Goal: Information Seeking & Learning: Learn about a topic

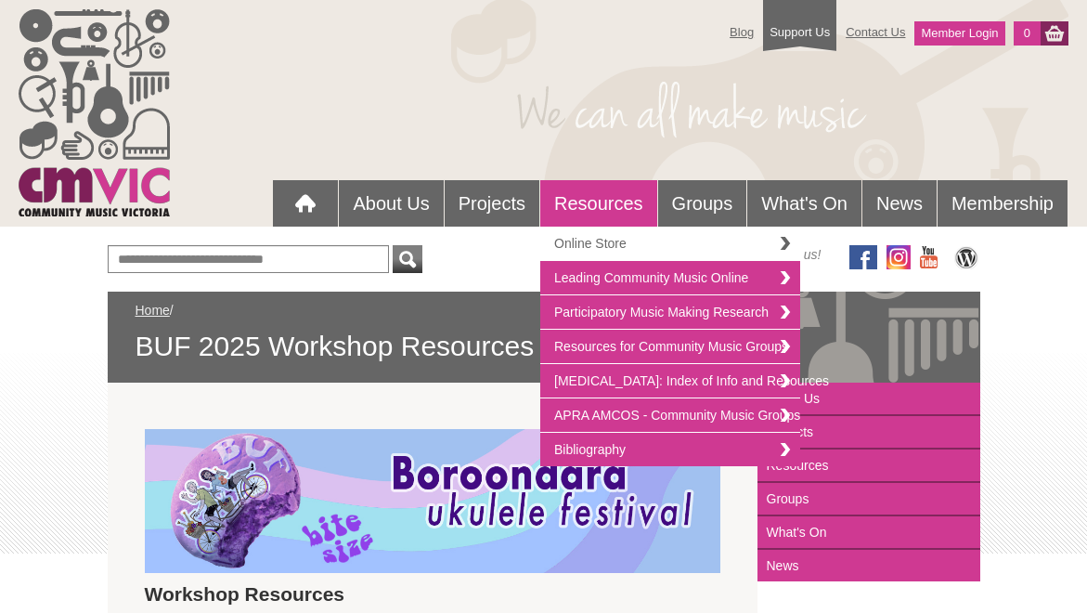
click at [776, 239] on link "Online Store" at bounding box center [670, 244] width 260 height 34
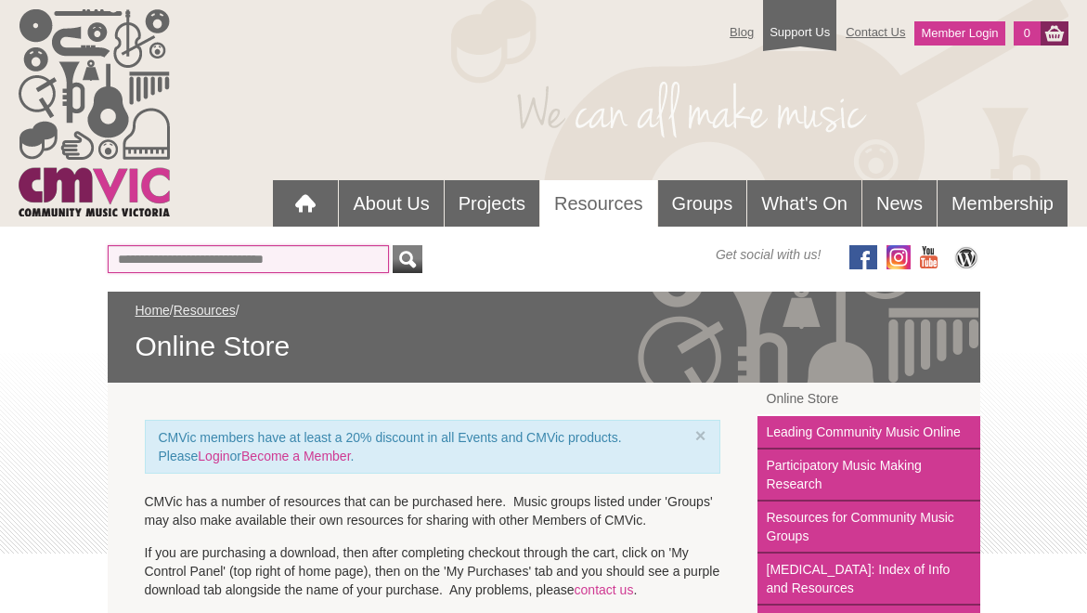
click at [333, 250] on input "text" at bounding box center [248, 259] width 281 height 28
type input "**********"
click at [393, 245] on button "submit" at bounding box center [408, 259] width 30 height 28
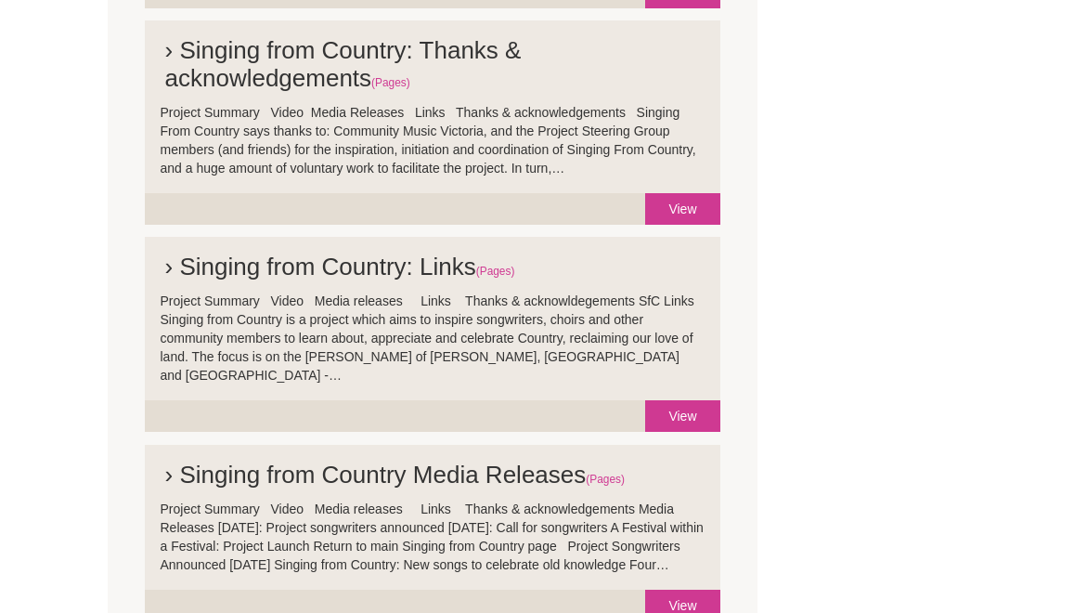
scroll to position [614, 0]
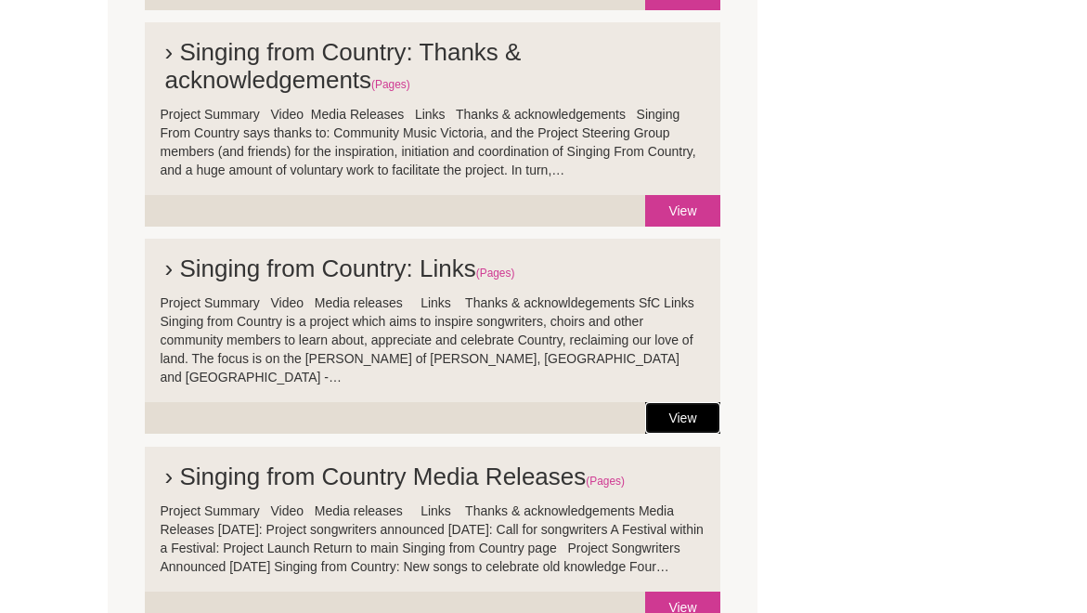
click at [676, 402] on link "View" at bounding box center [682, 418] width 74 height 32
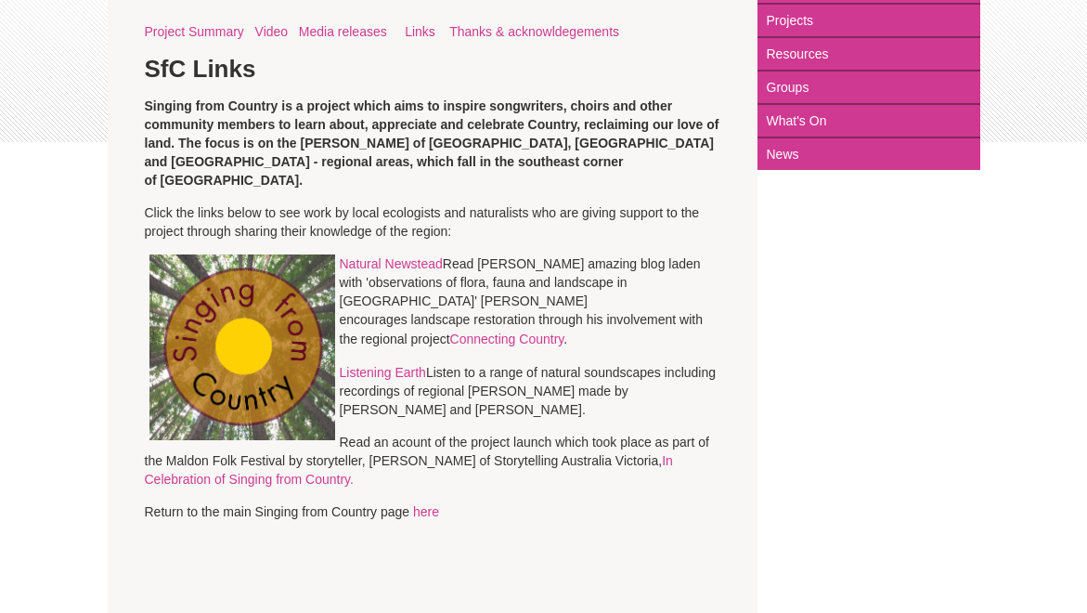
scroll to position [410, 0]
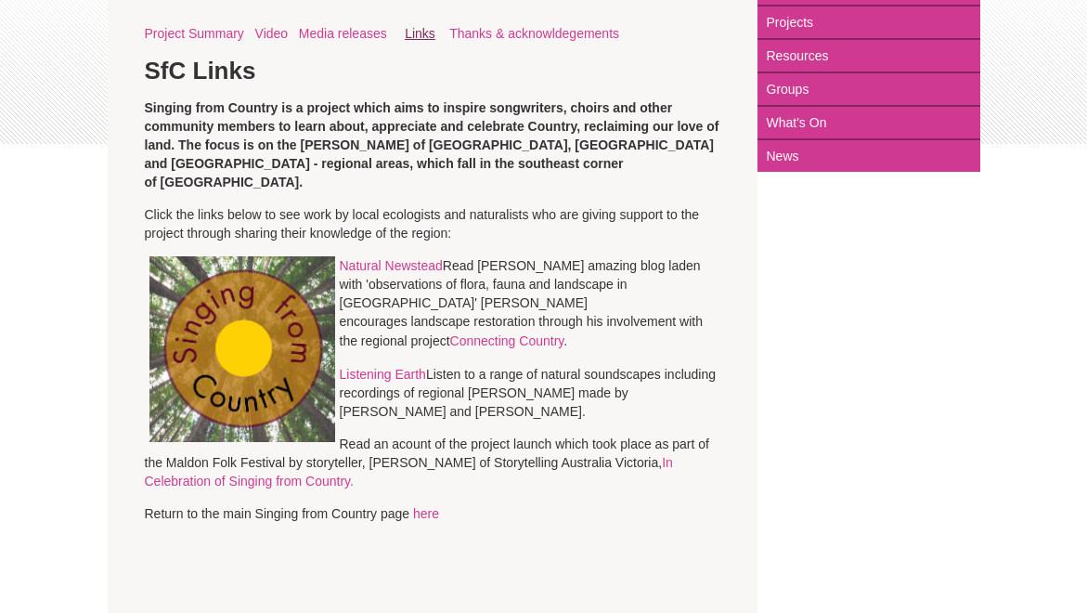
click at [423, 34] on link "Links" at bounding box center [420, 33] width 31 height 15
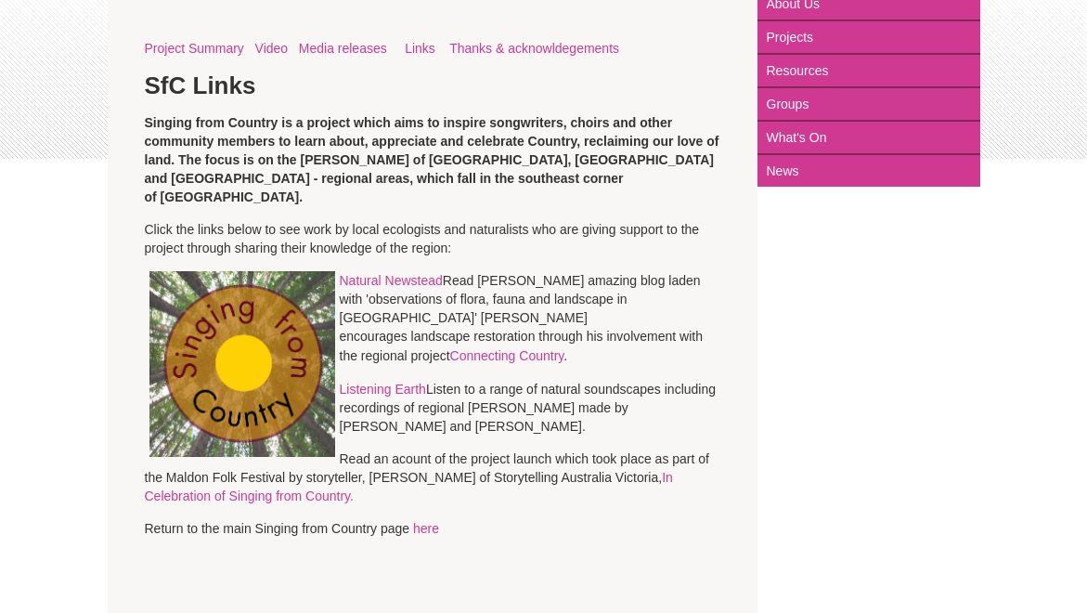
scroll to position [399, 0]
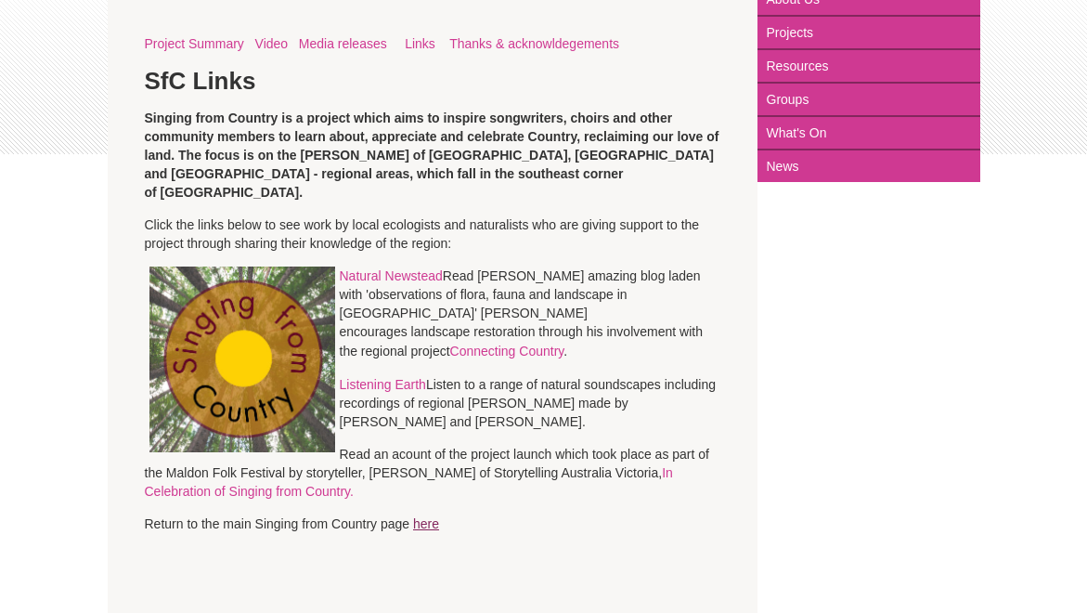
click at [434, 516] on link "here" at bounding box center [426, 523] width 26 height 15
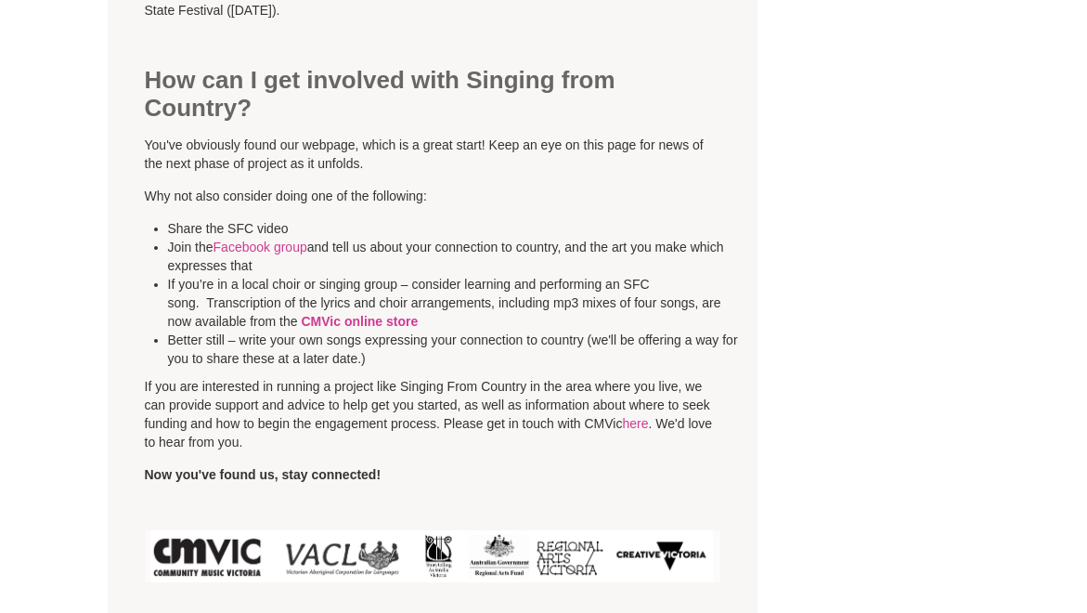
scroll to position [5245, 0]
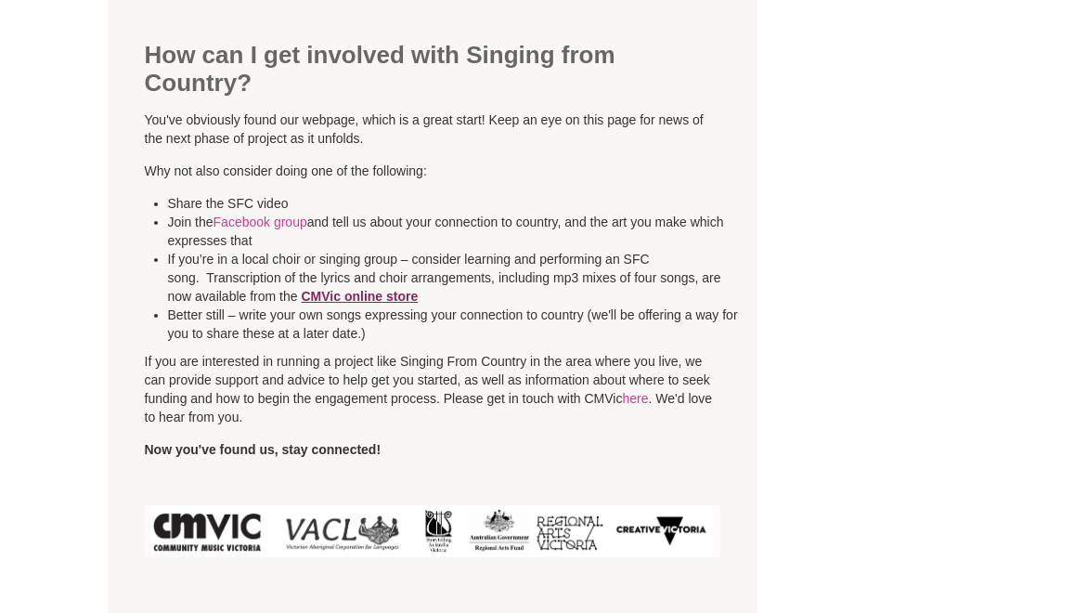
click at [376, 289] on link "CMVic online store" at bounding box center [359, 296] width 117 height 15
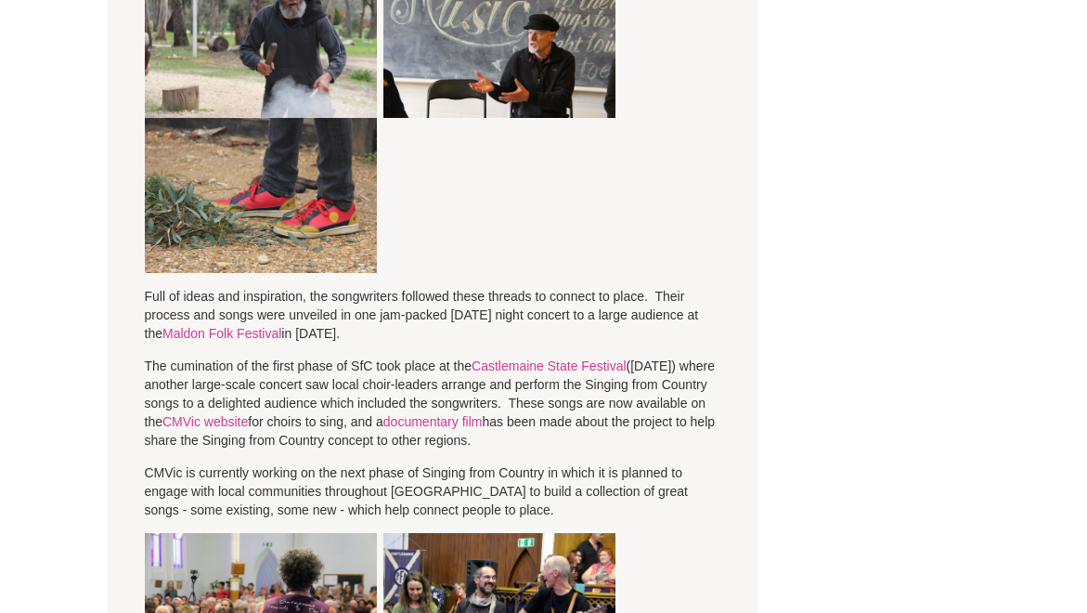
scroll to position [813, 0]
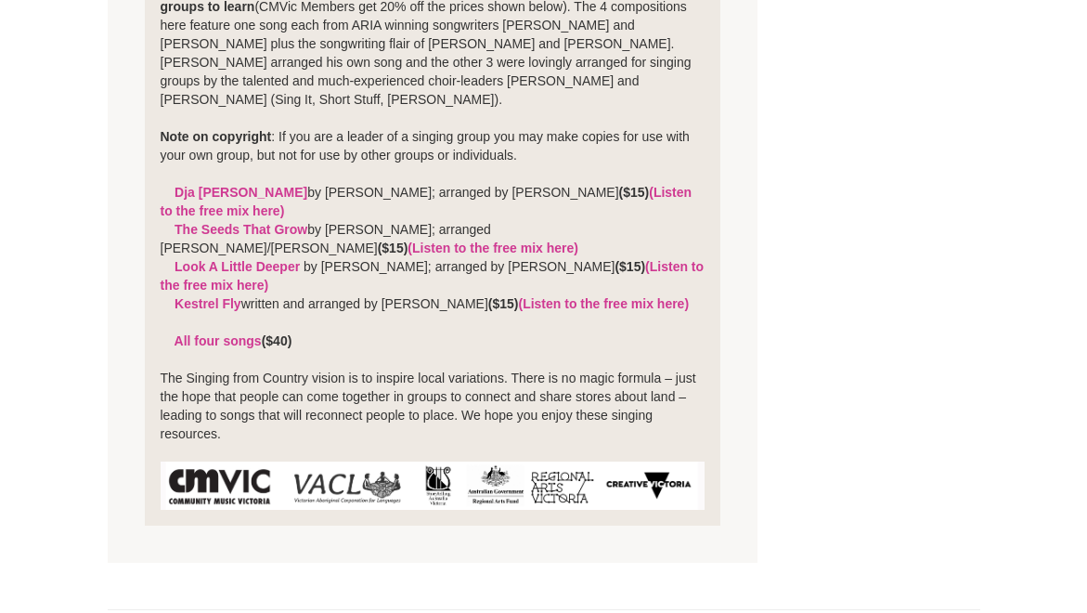
scroll to position [879, 0]
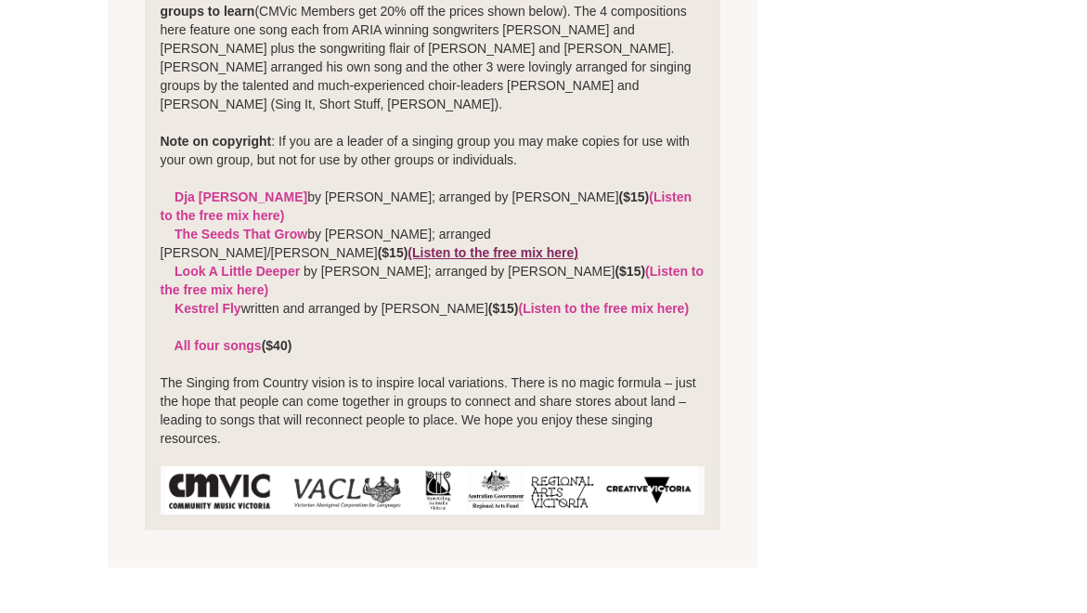
click at [408, 245] on link "(Listen to the free mix here)" at bounding box center [493, 252] width 171 height 15
click at [235, 227] on link "The Seeds That Grow" at bounding box center [241, 234] width 133 height 15
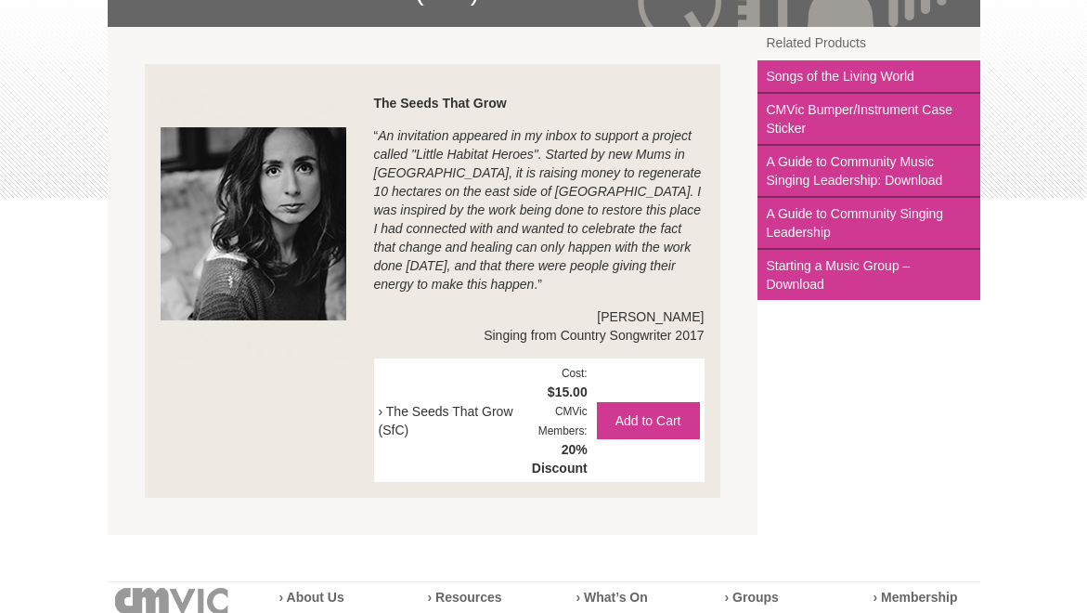
scroll to position [352, 0]
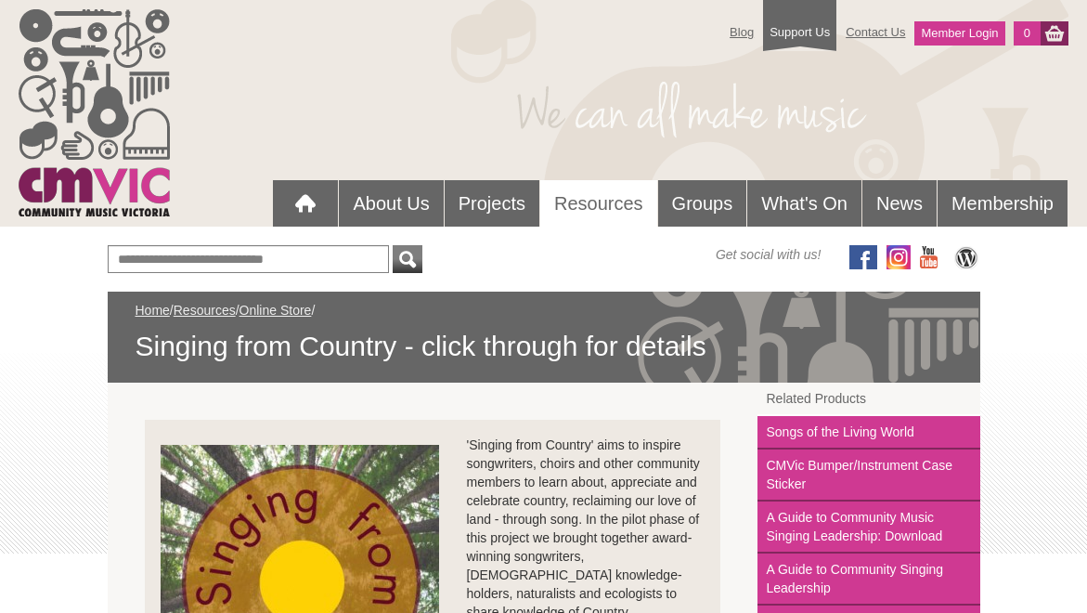
scroll to position [879, 0]
